Goal: Information Seeking & Learning: Check status

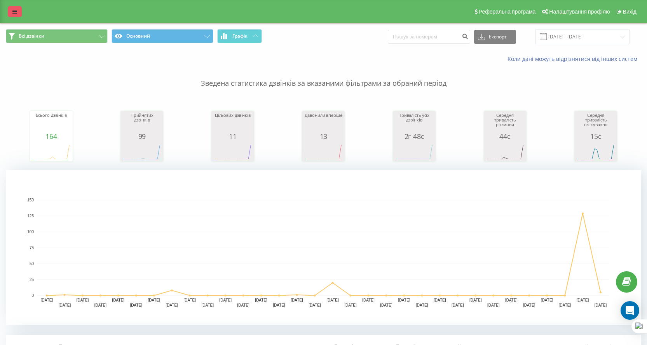
click at [17, 9] on link at bounding box center [15, 11] width 14 height 11
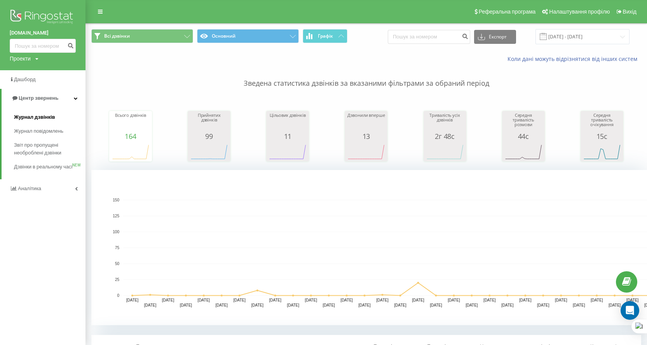
click at [47, 117] on span "Журнал дзвінків" at bounding box center [34, 117] width 41 height 8
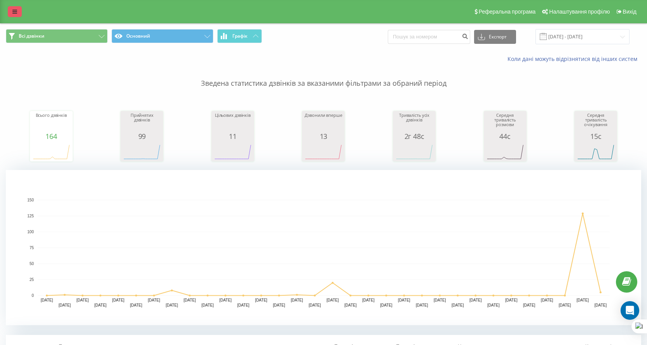
click at [13, 15] on link at bounding box center [15, 11] width 14 height 11
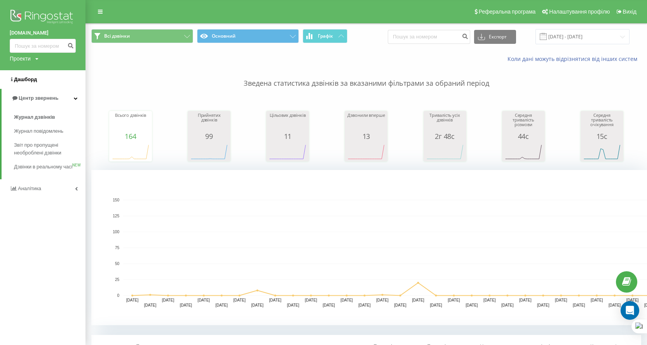
click at [41, 82] on link "Дашборд" at bounding box center [42, 79] width 85 height 19
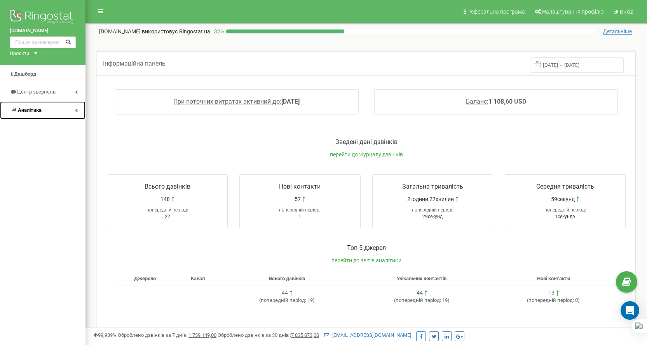
click at [26, 115] on link "Аналiтика" at bounding box center [42, 110] width 85 height 18
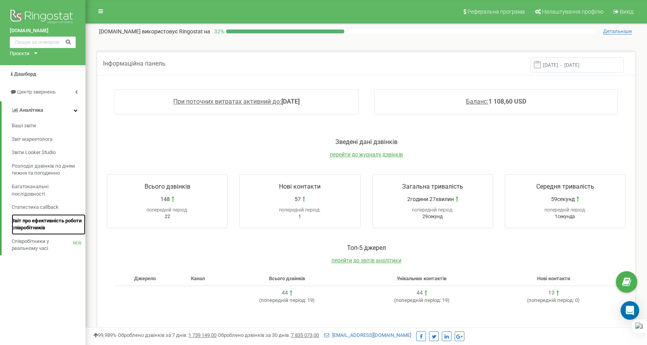
click at [35, 222] on span "Звіт про ефективність роботи співробітників" at bounding box center [47, 224] width 70 height 14
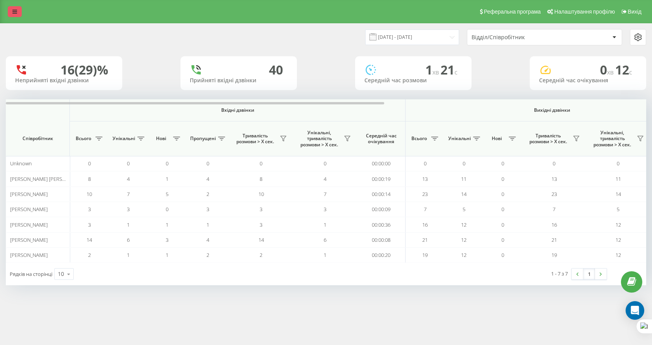
click at [10, 8] on link at bounding box center [15, 11] width 14 height 11
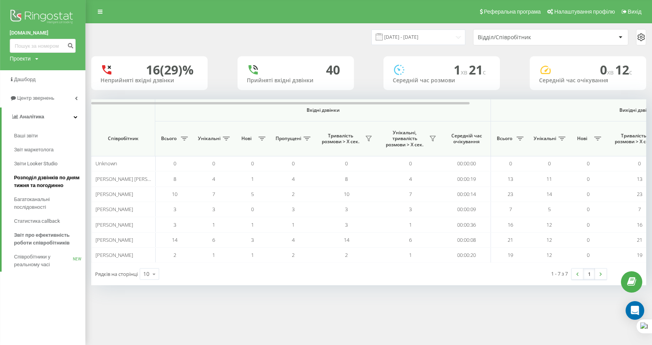
click at [42, 184] on span "Розподіл дзвінків по дням тижня та погодинно" at bounding box center [48, 182] width 68 height 16
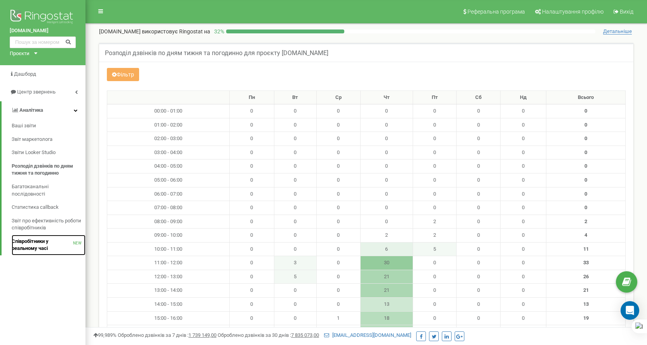
click at [44, 251] on span "Співробітники у реальному часі" at bounding box center [42, 245] width 61 height 14
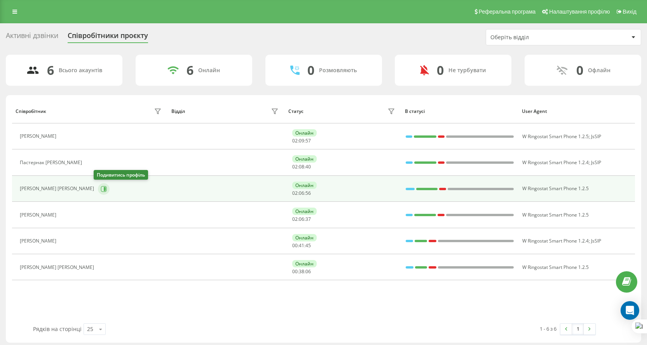
click at [101, 191] on icon at bounding box center [104, 189] width 6 height 6
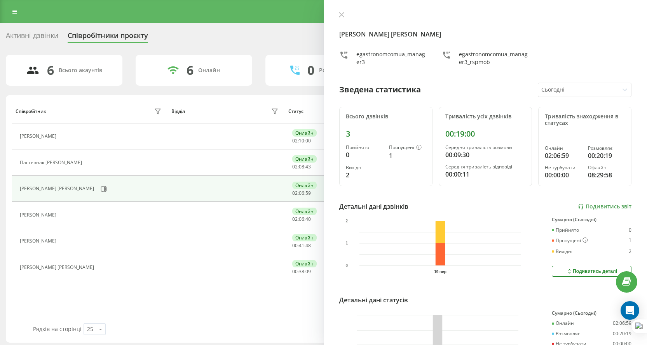
scroll to position [71, 0]
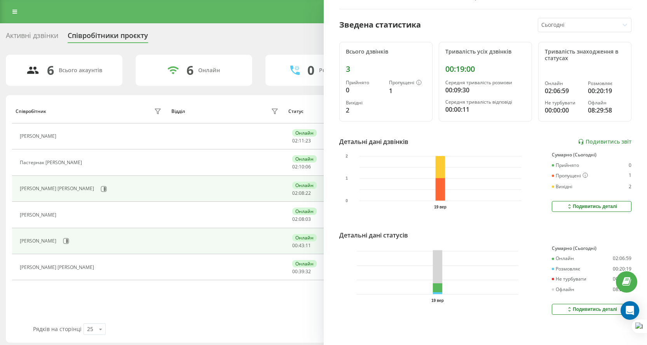
click at [179, 249] on td at bounding box center [226, 241] width 117 height 26
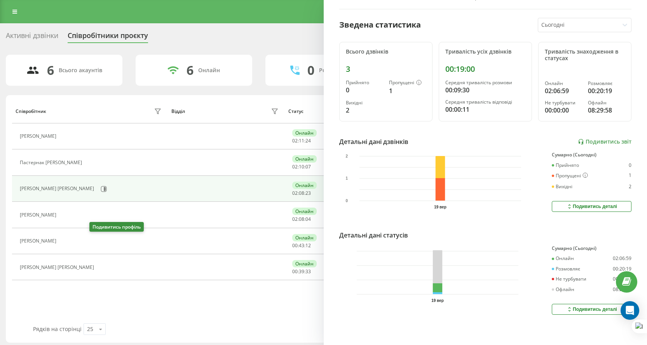
click at [70, 242] on button at bounding box center [64, 242] width 9 height 11
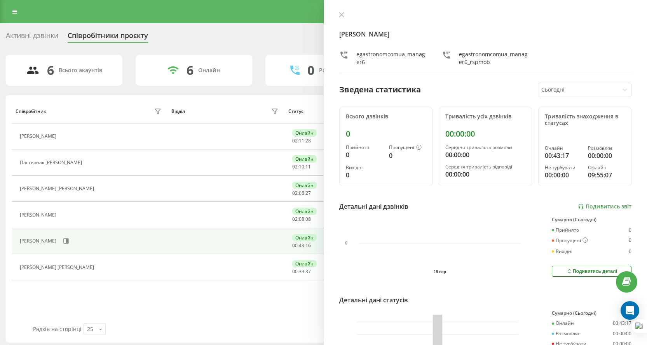
scroll to position [71, 0]
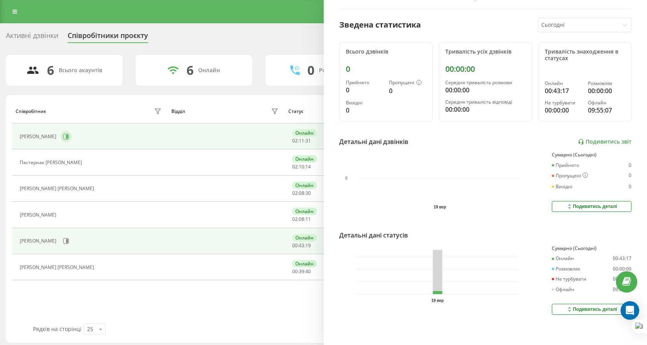
click at [69, 138] on icon at bounding box center [66, 137] width 6 height 6
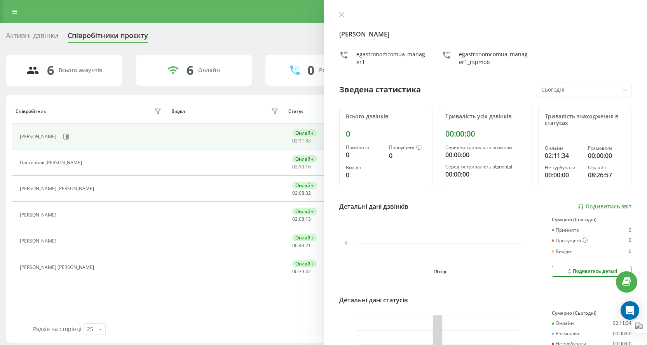
scroll to position [71, 0]
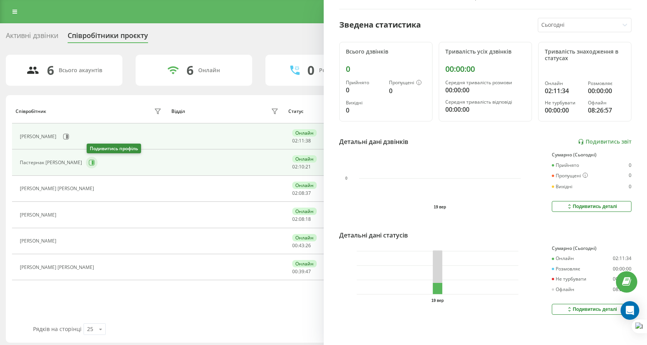
click at [91, 164] on icon at bounding box center [92, 163] width 6 height 6
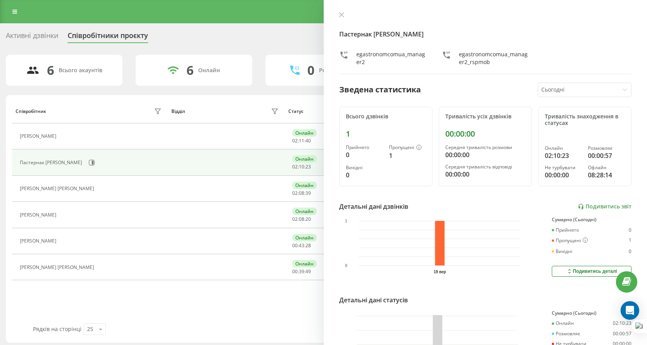
scroll to position [71, 0]
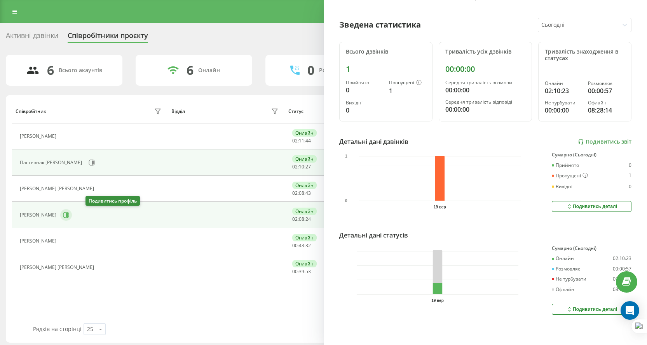
click at [72, 218] on button at bounding box center [66, 215] width 12 height 12
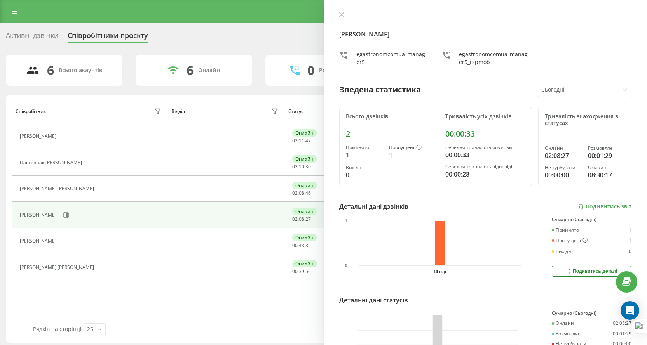
scroll to position [71, 0]
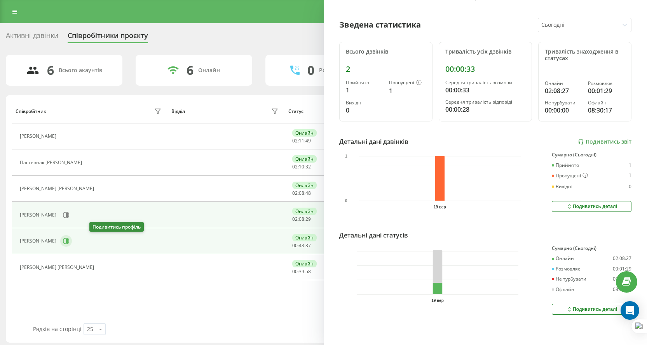
click at [72, 244] on button at bounding box center [66, 241] width 12 height 12
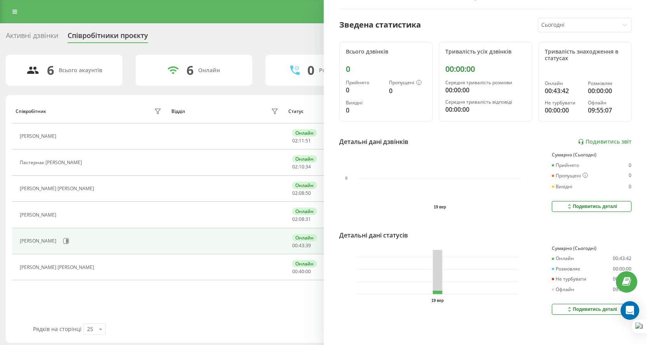
scroll to position [3, 0]
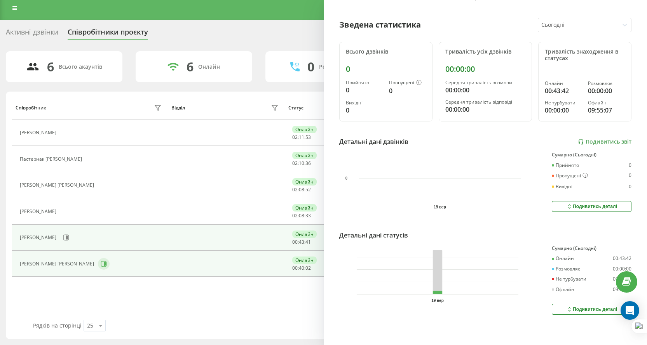
click at [98, 264] on button at bounding box center [104, 264] width 12 height 12
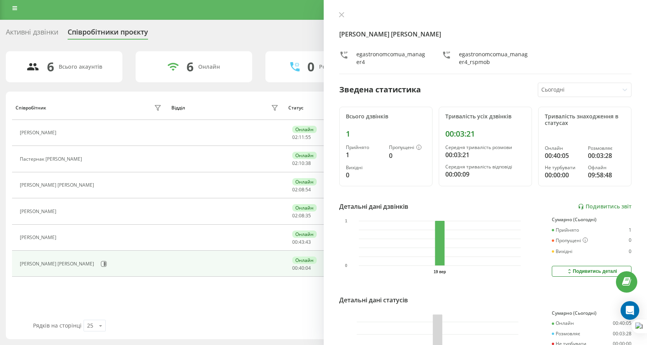
scroll to position [71, 0]
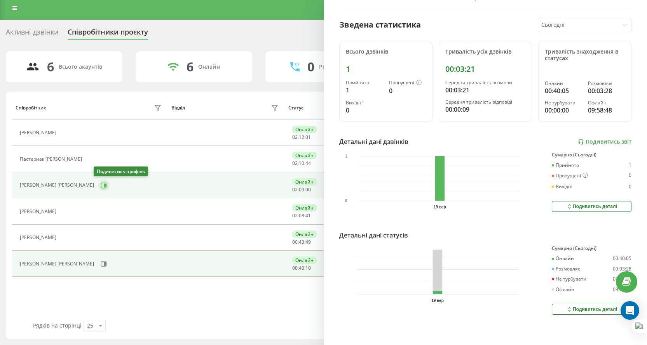
click at [101, 187] on icon at bounding box center [104, 186] width 6 height 6
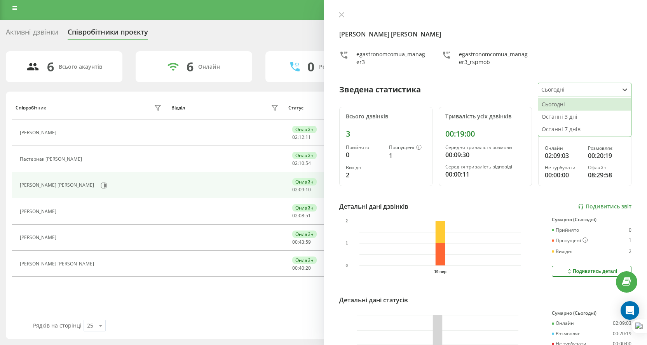
click at [567, 87] on div at bounding box center [578, 89] width 75 height 9
click at [567, 114] on div "Останні 3 дні" at bounding box center [584, 117] width 93 height 12
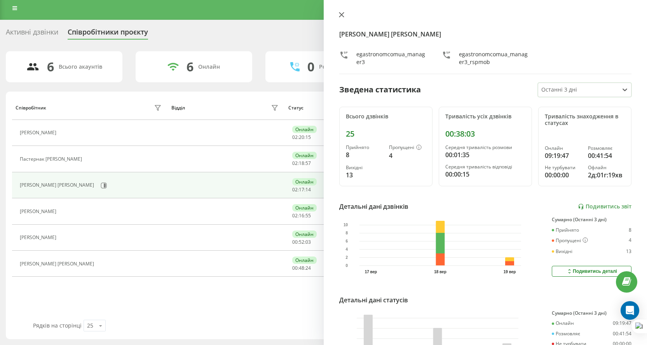
click at [343, 14] on icon at bounding box center [341, 14] width 5 height 5
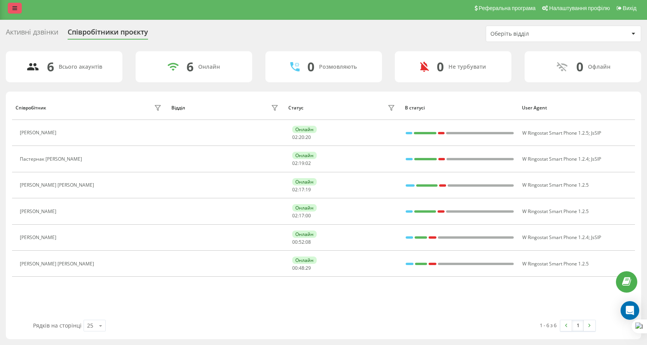
click at [14, 9] on icon at bounding box center [14, 7] width 5 height 5
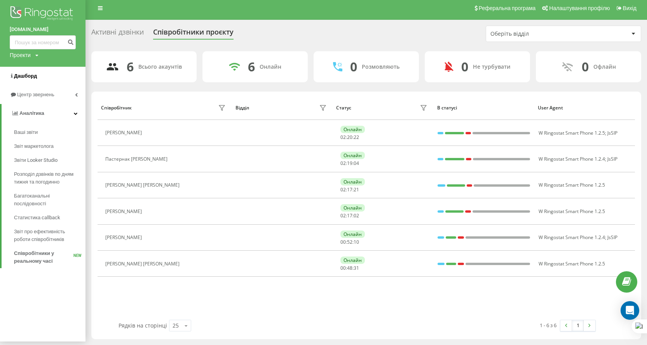
click at [33, 73] on span "Дашборд" at bounding box center [23, 76] width 27 height 8
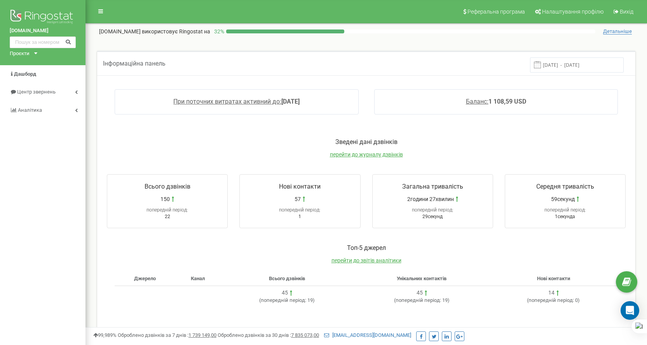
click at [31, 55] on div "Проєкти egastronom.com.ua" at bounding box center [22, 53] width 24 height 7
click at [148, 130] on div "При поточних витратах активний до: 2027-02-08 Баланс: 1 108,59 USD" at bounding box center [366, 106] width 534 height 49
click at [37, 88] on link "Центр звернень" at bounding box center [42, 92] width 85 height 18
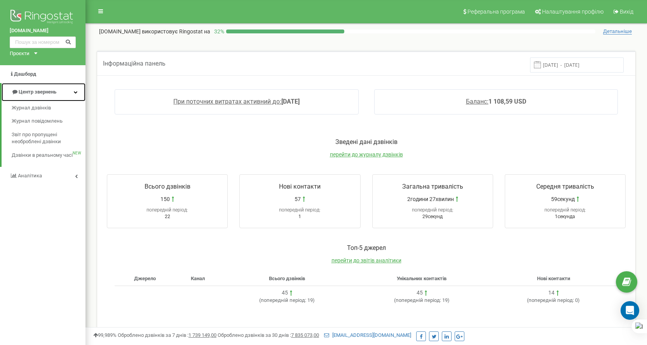
click at [37, 88] on link "Центр звернень" at bounding box center [44, 92] width 84 height 18
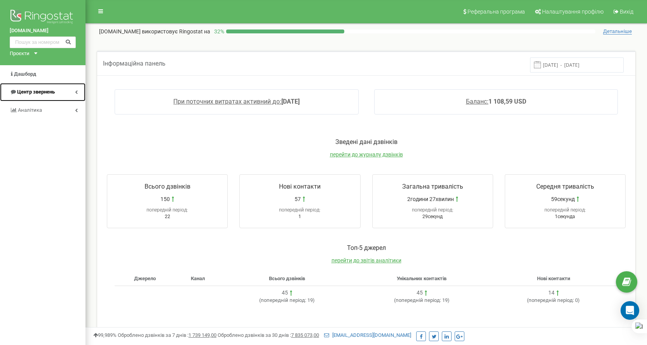
click at [34, 84] on link "Центр звернень" at bounding box center [42, 92] width 85 height 18
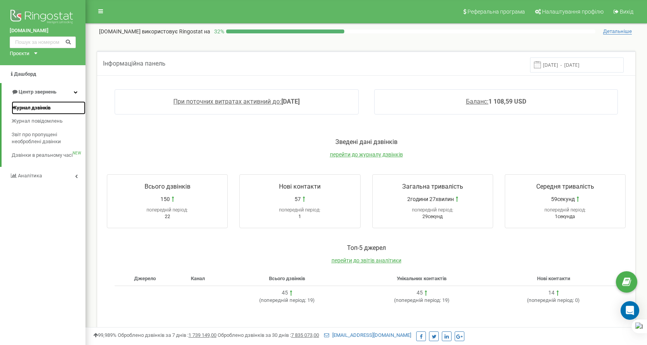
click at [36, 104] on link "Журнал дзвінків" at bounding box center [49, 108] width 74 height 14
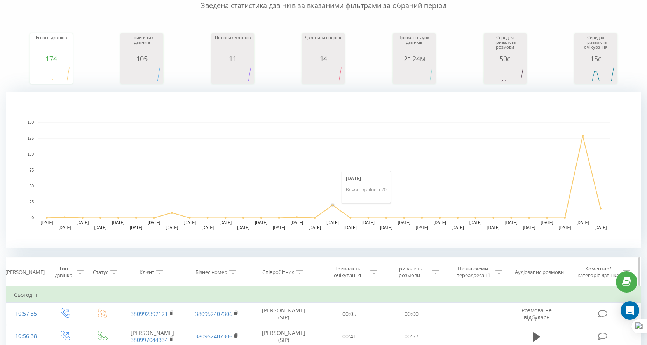
scroll to position [155, 0]
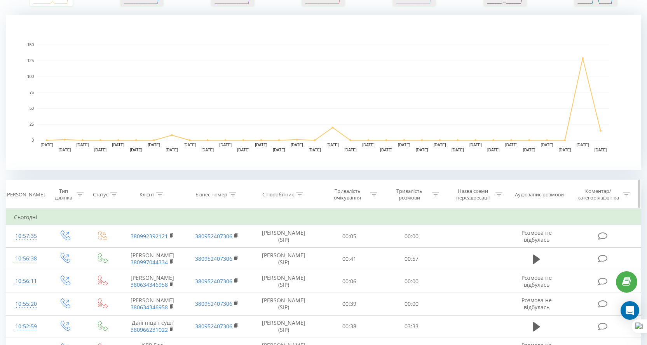
click at [302, 193] on icon at bounding box center [299, 195] width 7 height 4
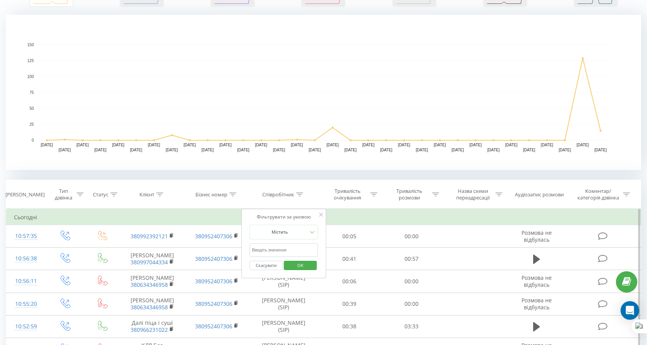
click at [278, 246] on input "text" at bounding box center [283, 251] width 68 height 14
type input "[PERSON_NAME]"
click at [307, 269] on span "OK" at bounding box center [300, 265] width 22 height 12
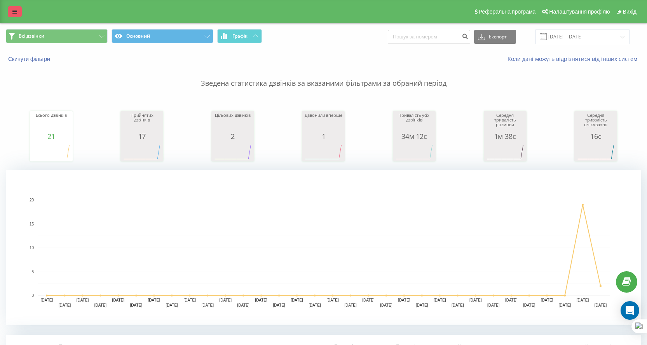
click at [15, 14] on icon at bounding box center [14, 11] width 5 height 5
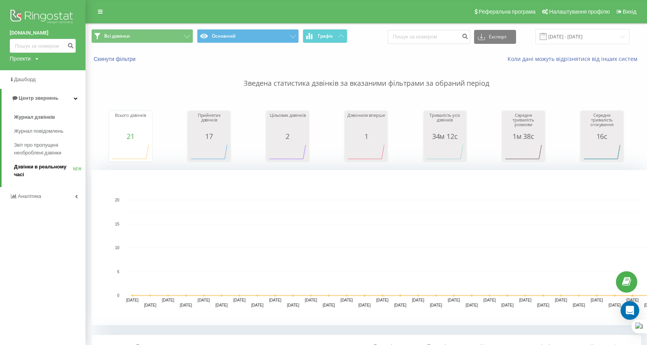
click at [34, 168] on span "Дзвінки в реальному часі" at bounding box center [43, 171] width 59 height 16
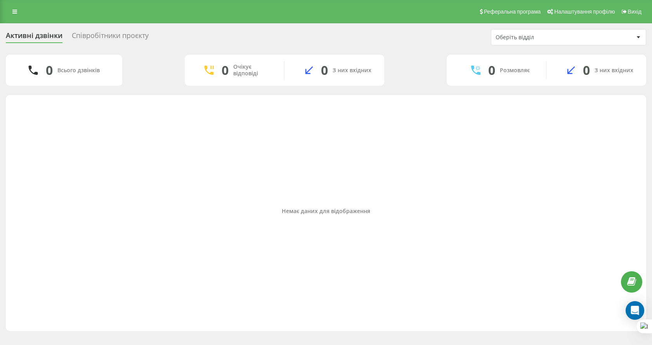
click at [16, 18] on div "Реферальна програма Налаштування профілю Вихід" at bounding box center [326, 11] width 652 height 23
click at [16, 13] on icon at bounding box center [14, 11] width 5 height 5
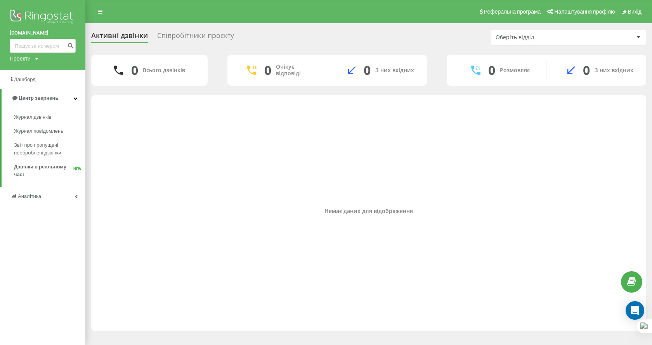
click at [210, 40] on div "Співробітники проєкту" at bounding box center [195, 37] width 77 height 12
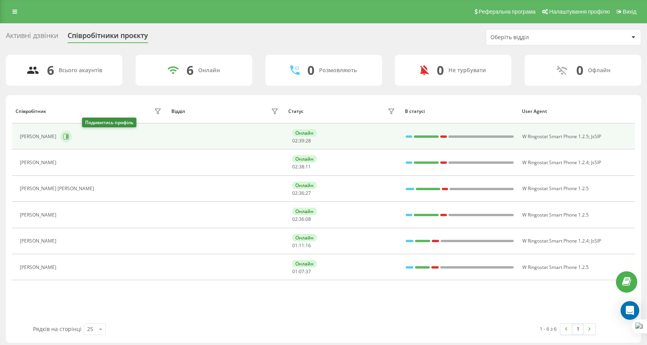
click at [69, 134] on icon at bounding box center [66, 137] width 6 height 6
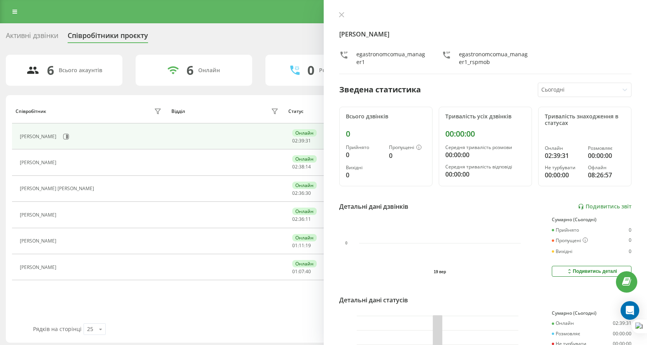
scroll to position [71, 0]
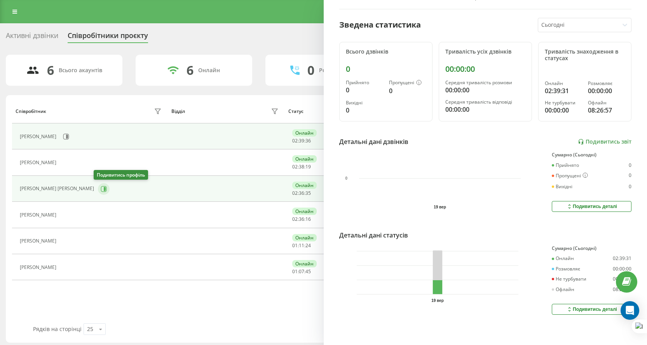
click at [103, 187] on icon at bounding box center [104, 189] width 6 height 6
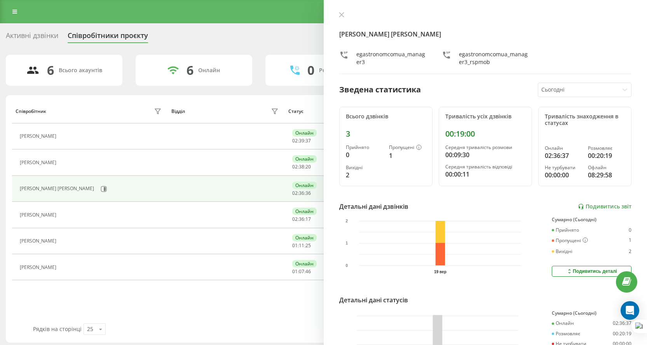
scroll to position [71, 0]
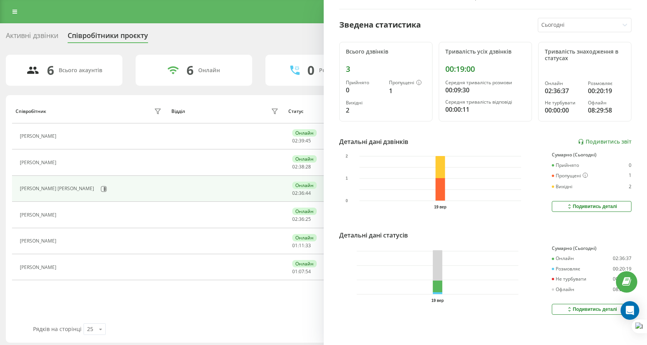
click at [202, 40] on div "Активні дзвінки Співробітники проєкту Оберіть відділ" at bounding box center [323, 37] width 635 height 16
